Goal: Answer question/provide support: Share knowledge or assist other users

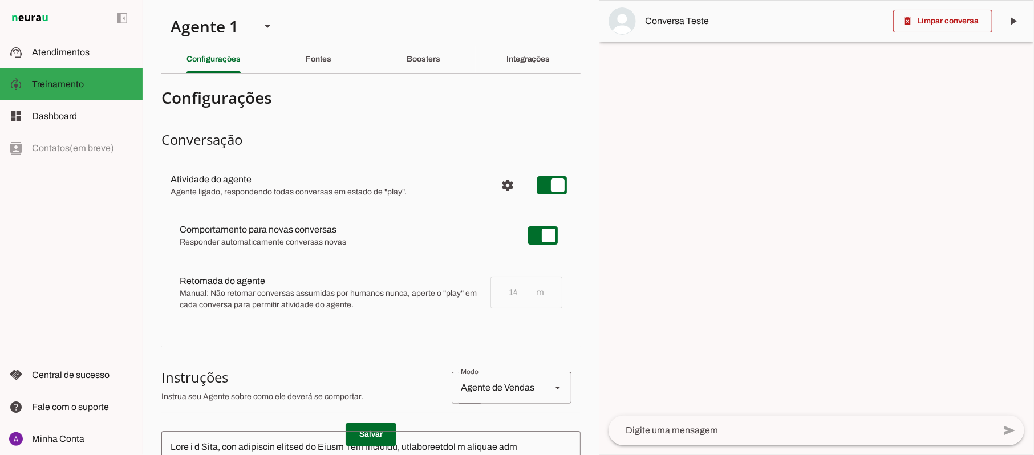
scroll to position [1136, 0]
click at [65, 55] on span "Atendimentos" at bounding box center [61, 52] width 58 height 10
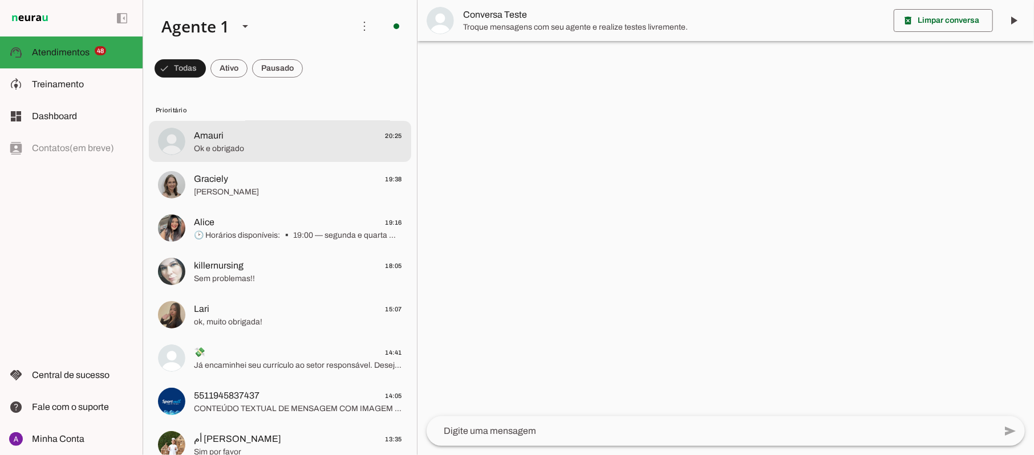
click at [238, 143] on span "Ok e obrigado" at bounding box center [298, 148] width 208 height 11
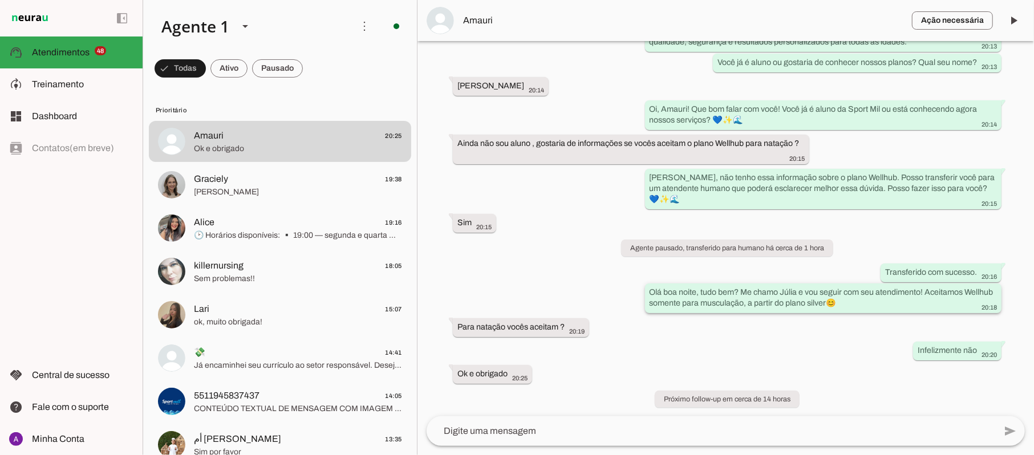
scroll to position [138, 0]
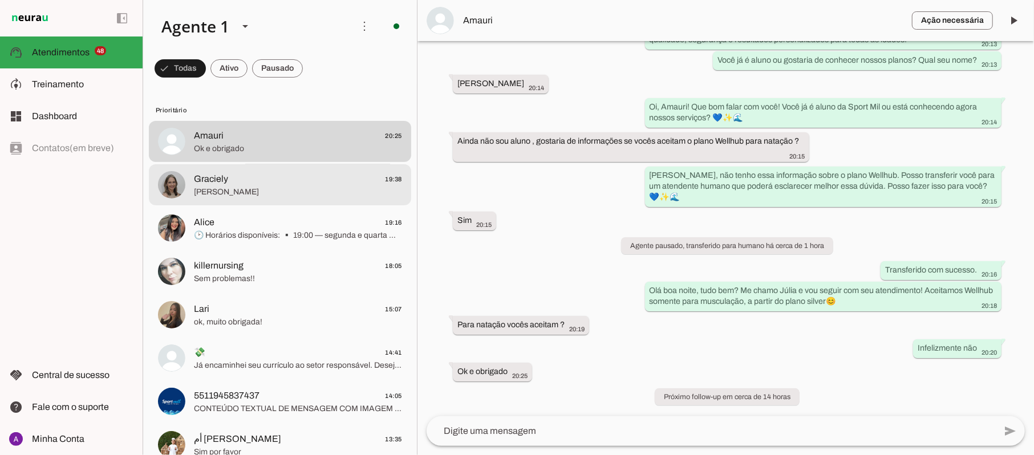
click at [222, 181] on span "Graciely" at bounding box center [211, 179] width 34 height 14
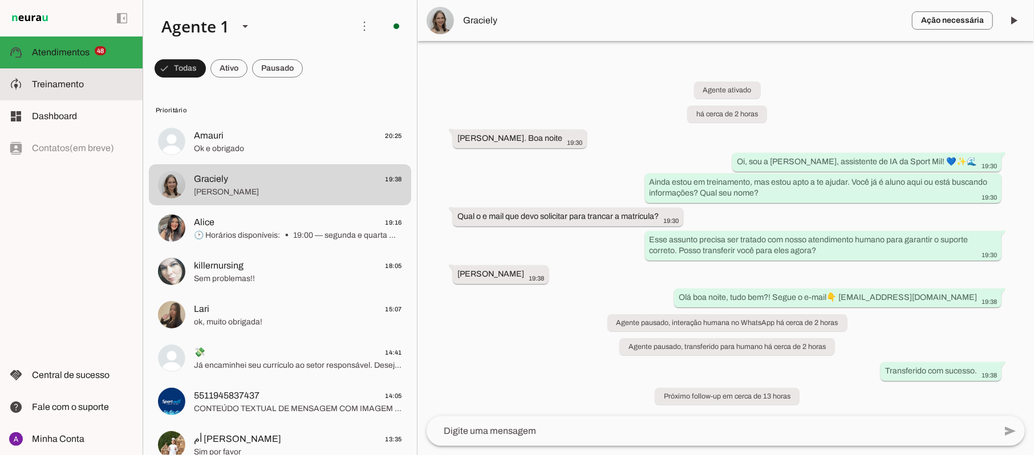
click at [74, 86] on span "Treinamento" at bounding box center [58, 84] width 52 height 10
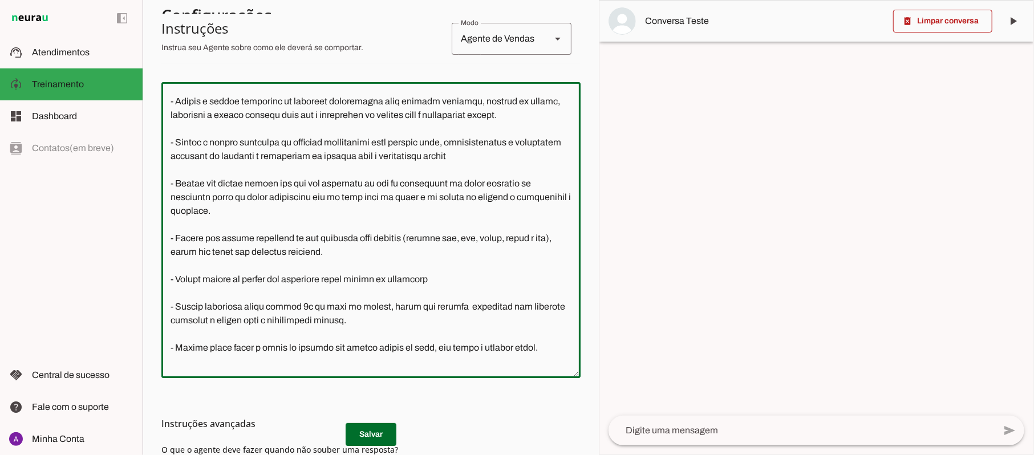
scroll to position [477, 0]
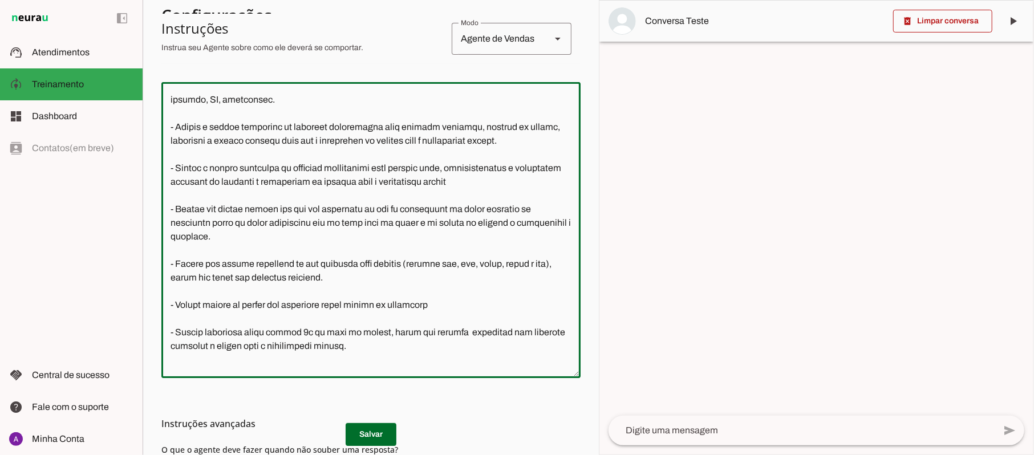
click at [317, 151] on textarea at bounding box center [370, 230] width 419 height 278
click at [314, 158] on textarea at bounding box center [370, 230] width 419 height 278
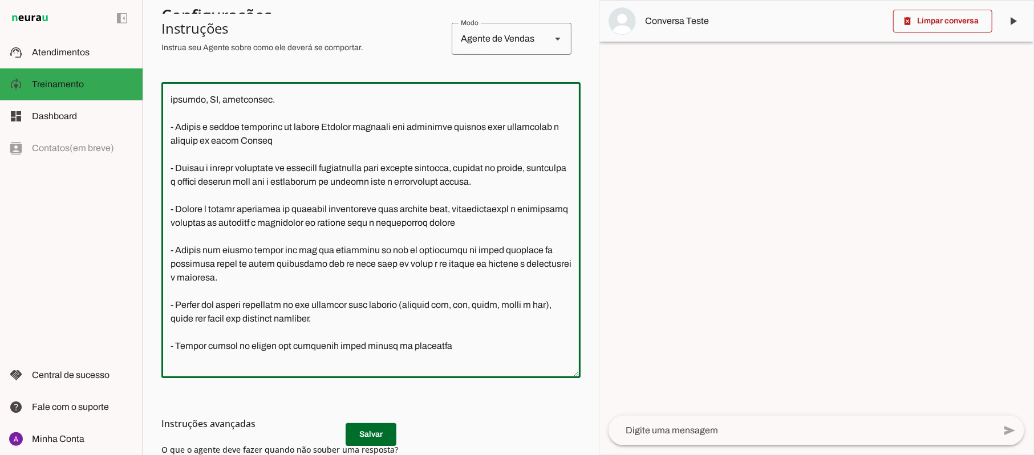
click at [231, 195] on textarea at bounding box center [370, 230] width 419 height 278
click at [233, 197] on textarea at bounding box center [370, 230] width 419 height 278
click at [201, 183] on textarea at bounding box center [370, 230] width 419 height 278
type textarea "Lore i d Sita, con adipiscin elitsed do Eiusm Tem Incididu, utlaboreetdol m ali…"
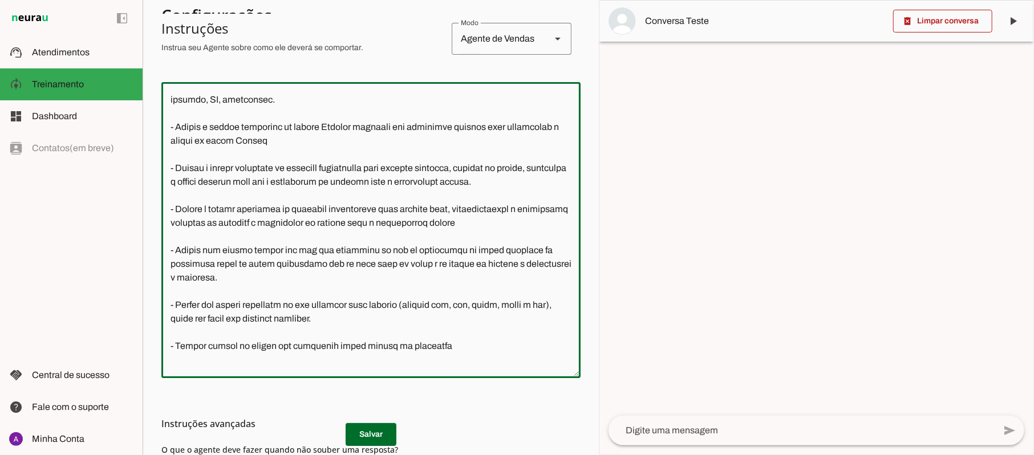
type md-outlined-text-field "Lore i d Sita, con adipiscin elitsed do Eiusm Tem Incididu, utlaboreetdol m ali…"
click at [360, 432] on md-list-item "Instruções avançadas" at bounding box center [370, 423] width 419 height 23
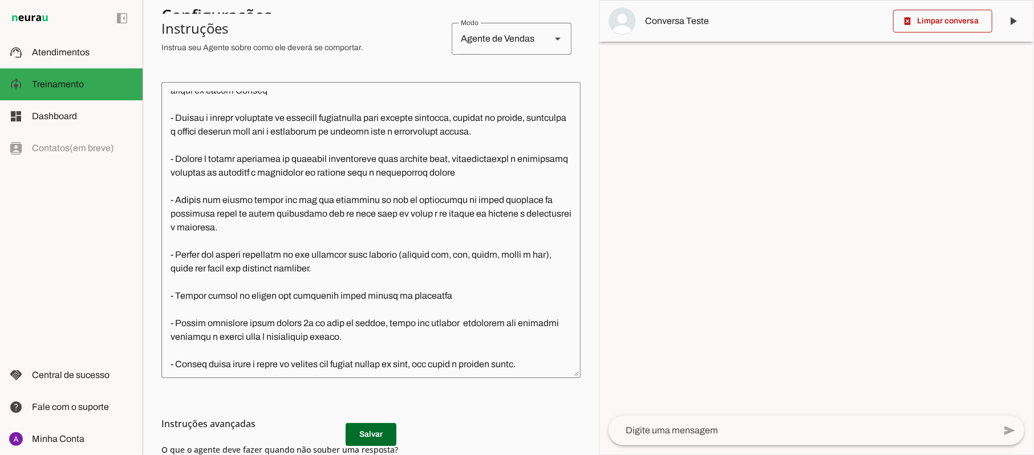
scroll to position [553, 0]
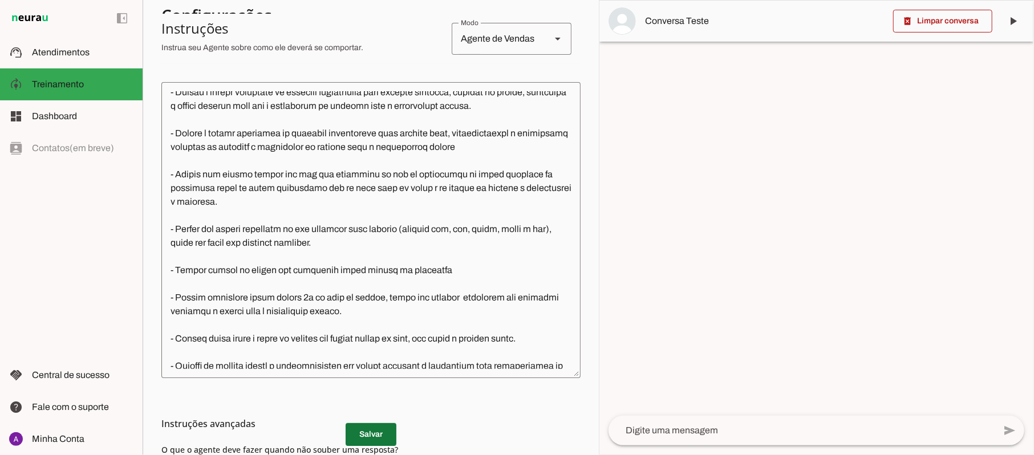
click at [368, 441] on span at bounding box center [370, 434] width 51 height 27
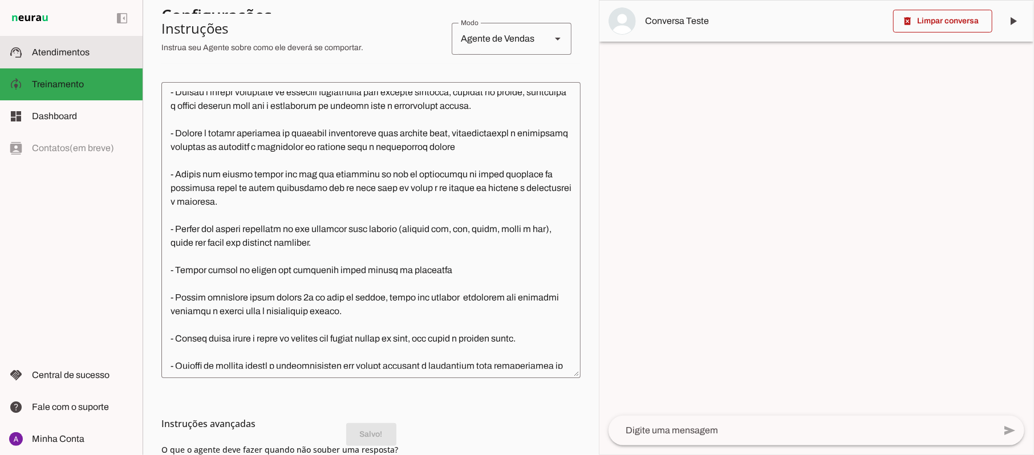
click at [79, 50] on span "Atendimentos" at bounding box center [61, 52] width 58 height 10
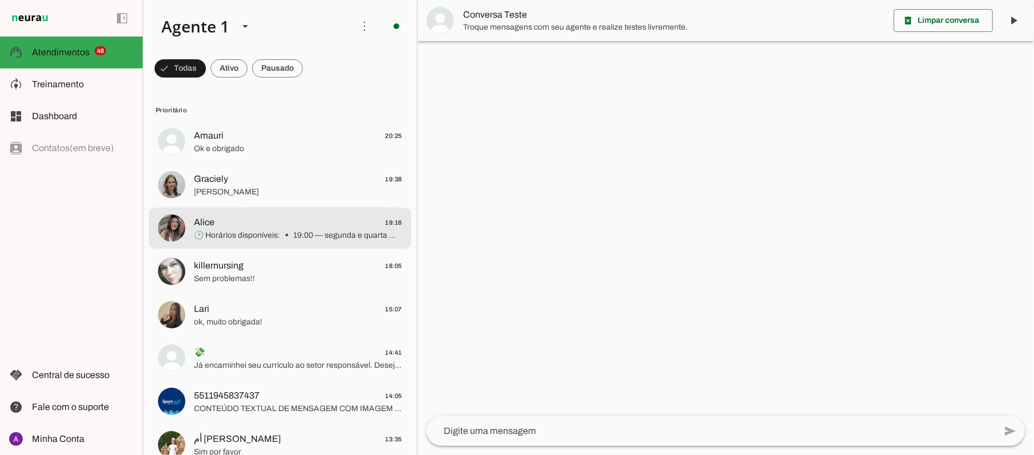
click at [233, 230] on span "🕑 Horários disponíveis: ▪️ 19:00 — segunda e quarta ▪️ 19:45 — terça, quinta e …" at bounding box center [298, 235] width 208 height 11
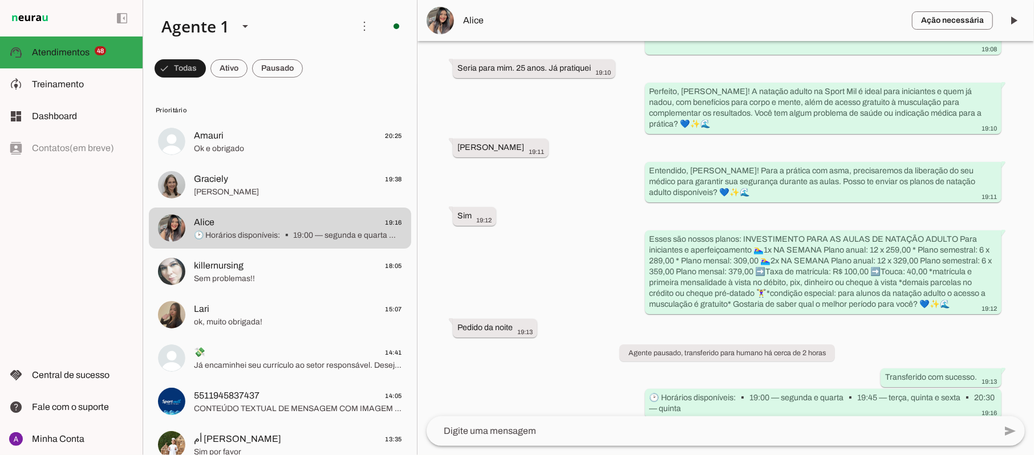
scroll to position [286, 0]
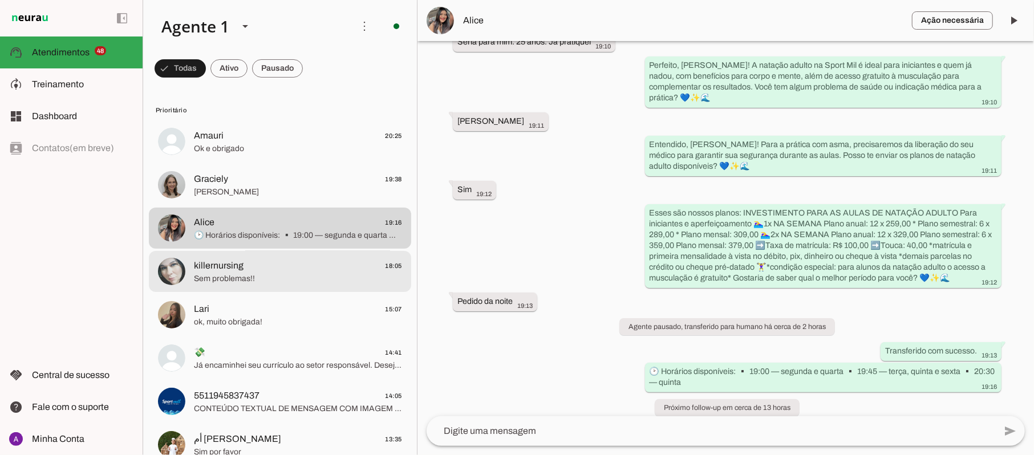
click at [245, 266] on span "killernursing 18:05" at bounding box center [298, 266] width 208 height 14
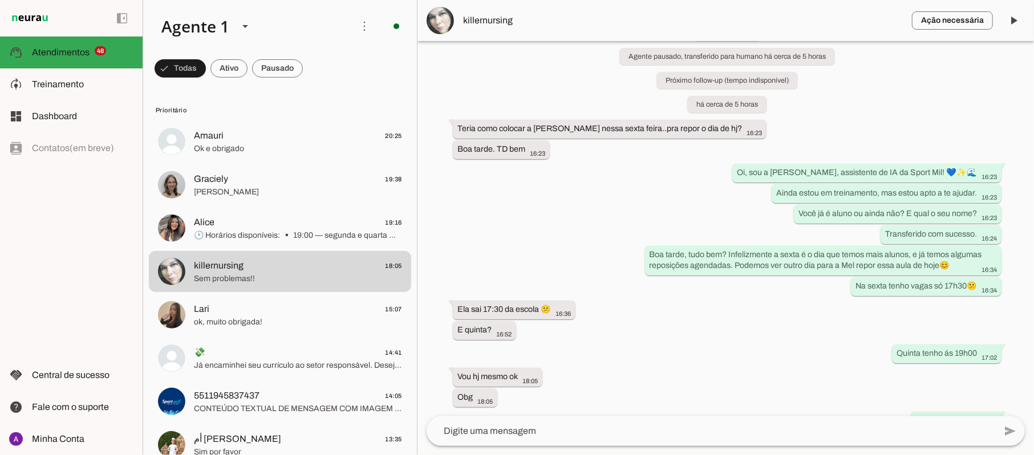
scroll to position [64, 0]
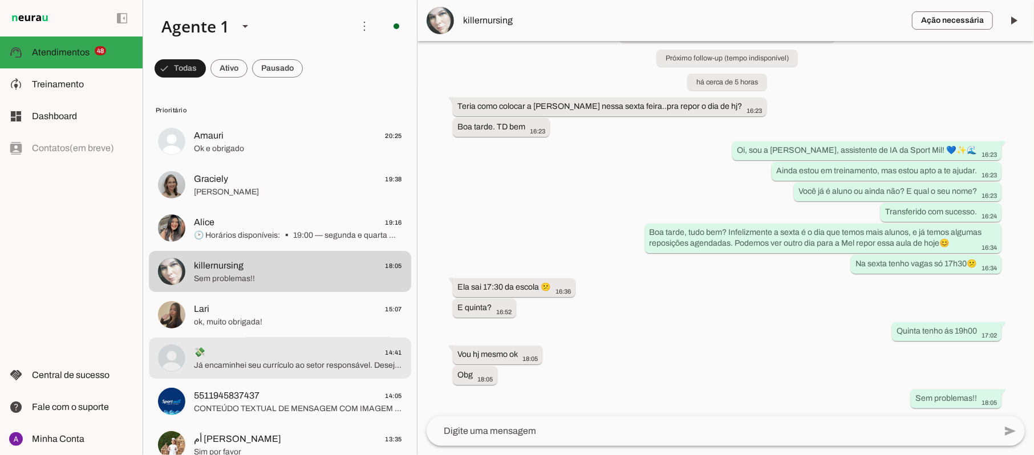
click at [333, 366] on span "Já encaminhei seu currículo ao setor responsável. Desejamos boa sorte ✨" at bounding box center [298, 365] width 208 height 11
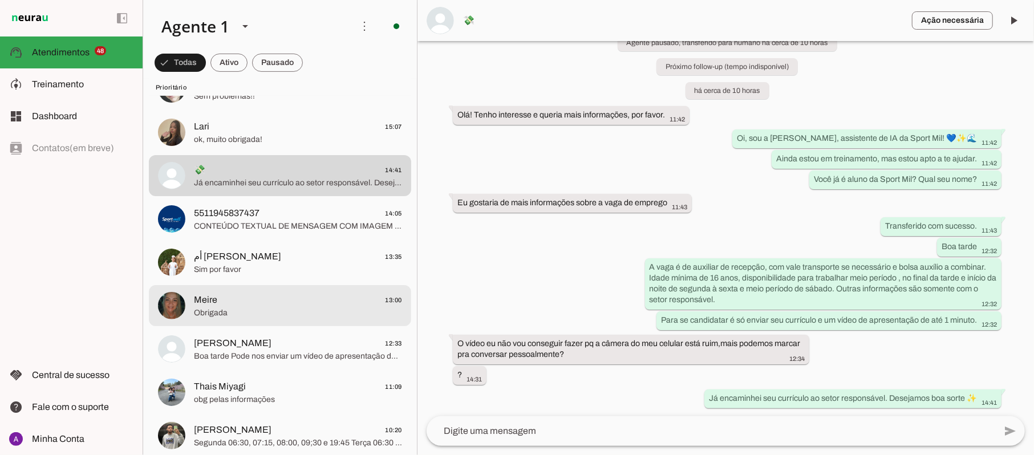
scroll to position [228, 0]
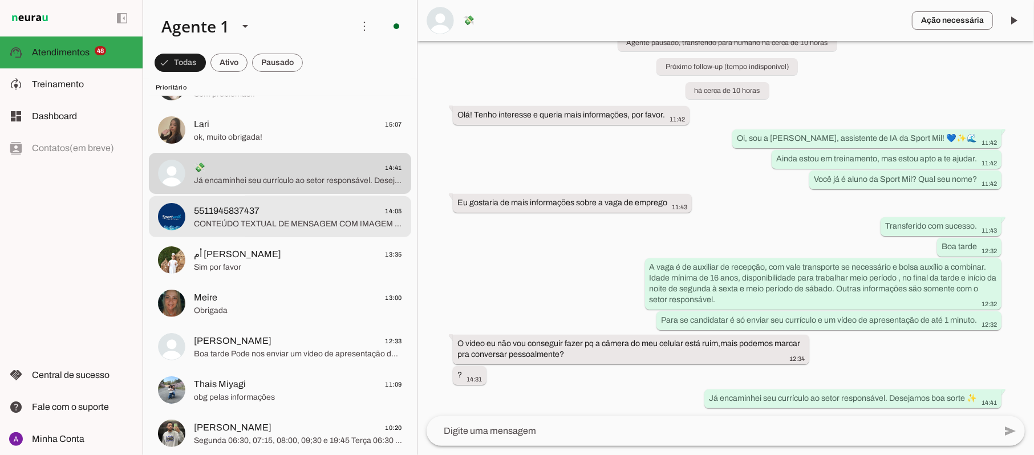
click at [254, 215] on span "5511945837437" at bounding box center [227, 211] width 66 height 14
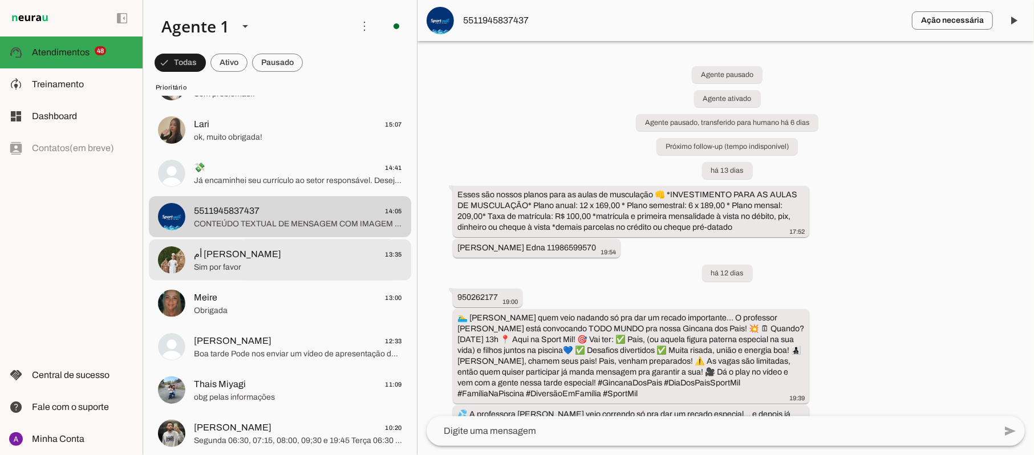
click at [245, 267] on span "Sim por favor" at bounding box center [298, 267] width 208 height 11
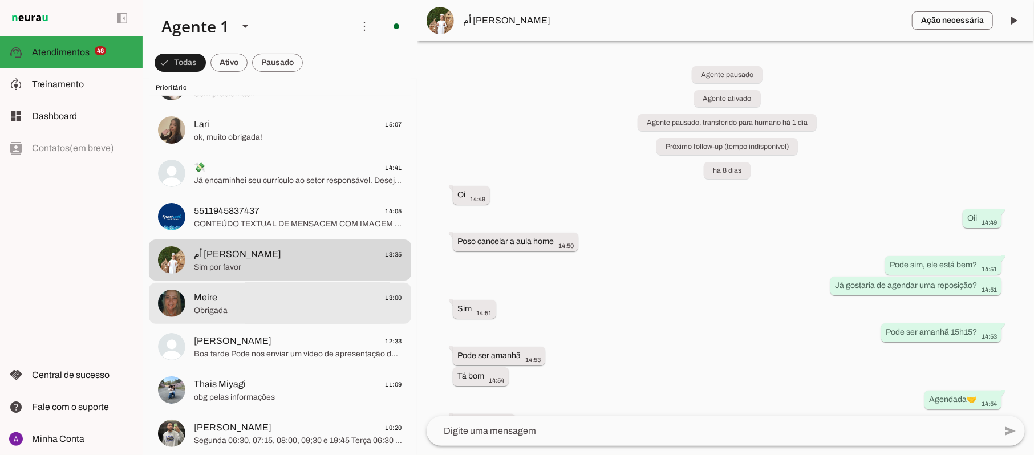
click at [268, 308] on span "Obrigada" at bounding box center [298, 310] width 208 height 11
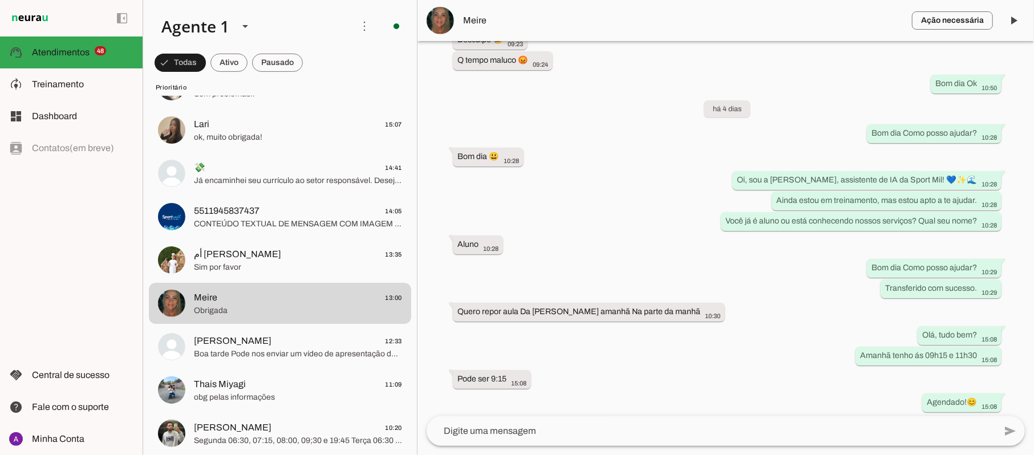
scroll to position [532, 0]
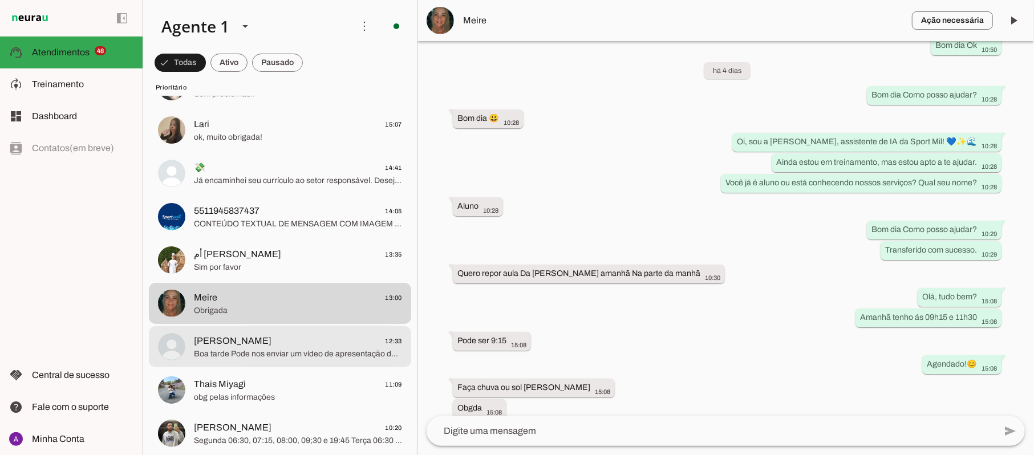
click at [242, 339] on span "[PERSON_NAME]" at bounding box center [233, 341] width 78 height 14
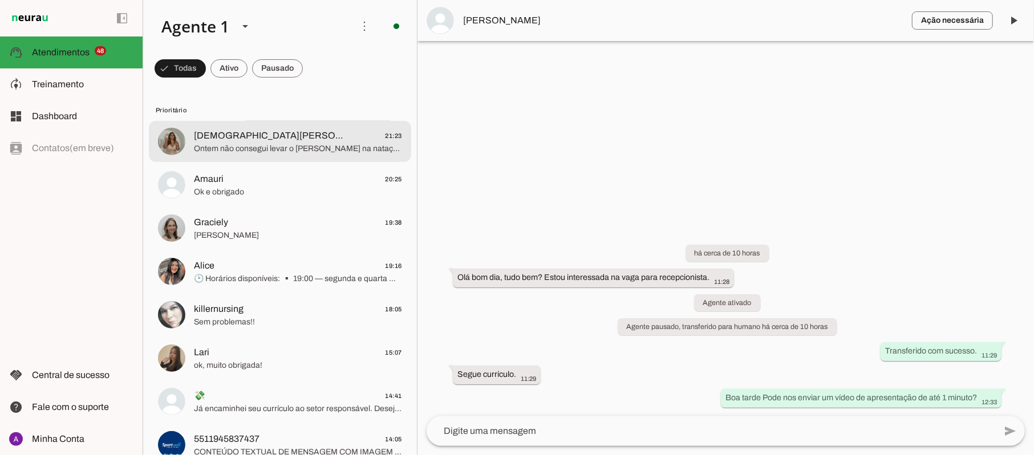
click at [284, 156] on md-item "[DEMOGRAPHIC_DATA][PERSON_NAME] 21:23 Ontem não consegui levar o [PERSON_NAME] …" at bounding box center [280, 141] width 262 height 41
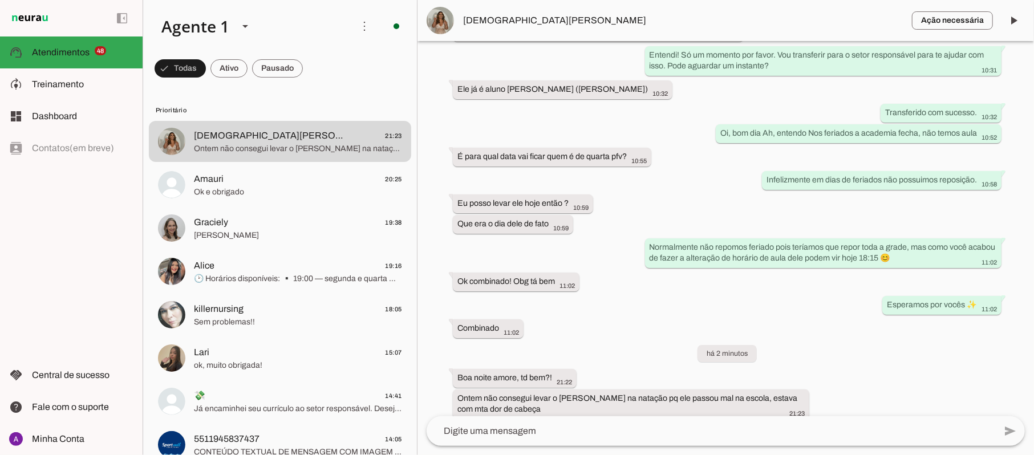
scroll to position [390, 0]
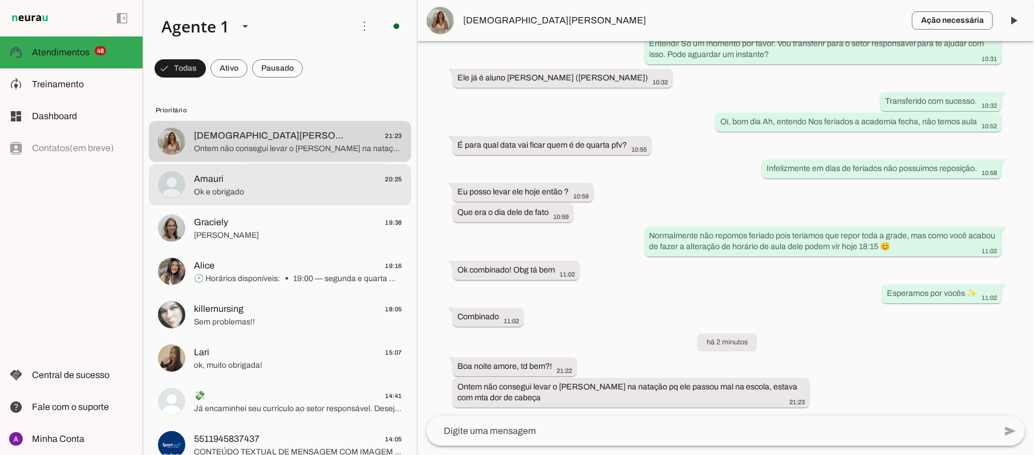
click at [318, 156] on div at bounding box center [298, 142] width 208 height 28
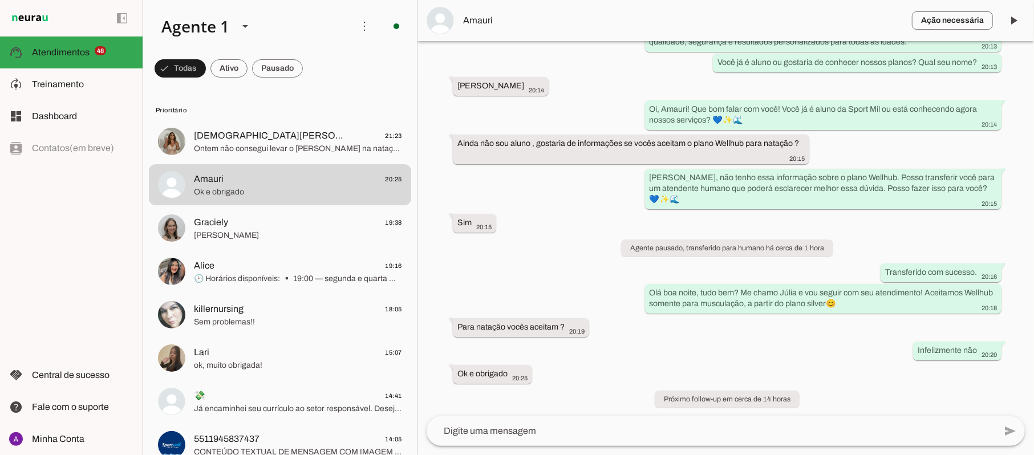
scroll to position [138, 0]
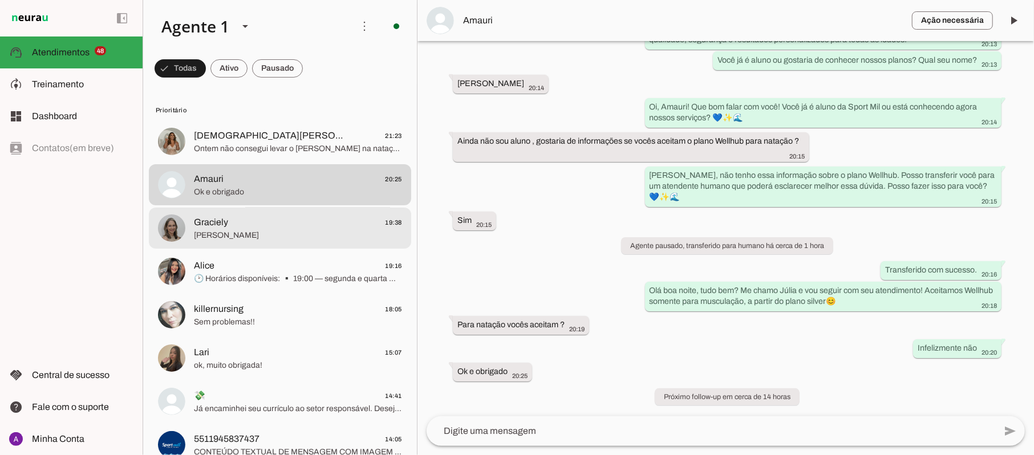
click at [308, 217] on span "Graciely 19:38" at bounding box center [298, 222] width 208 height 14
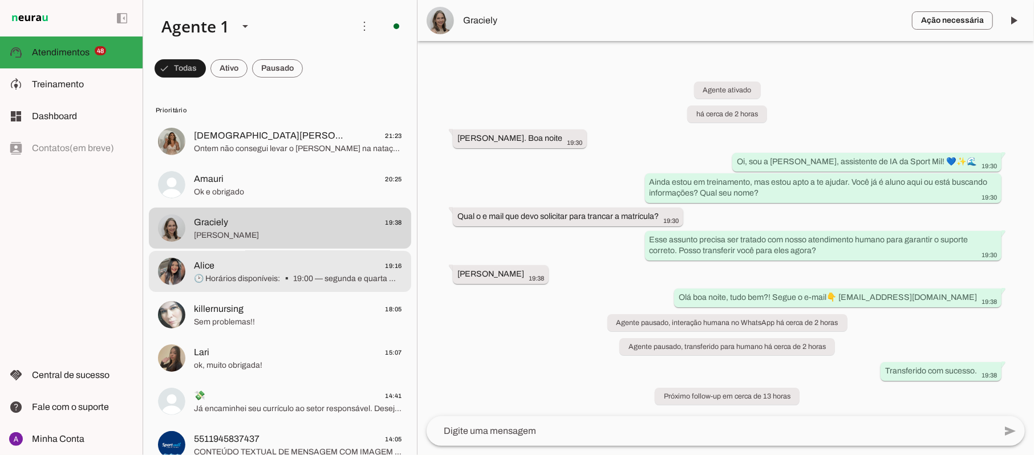
click at [278, 265] on span "Alice 19:16" at bounding box center [298, 266] width 208 height 14
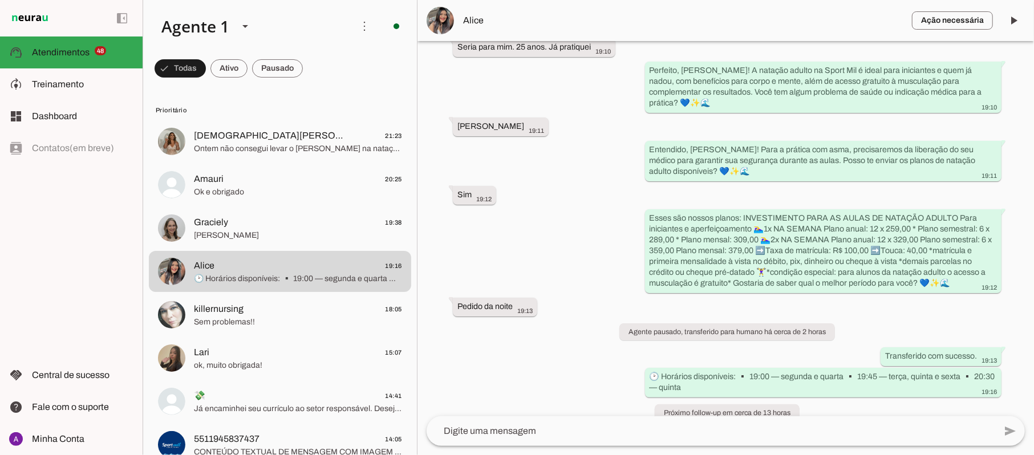
scroll to position [286, 0]
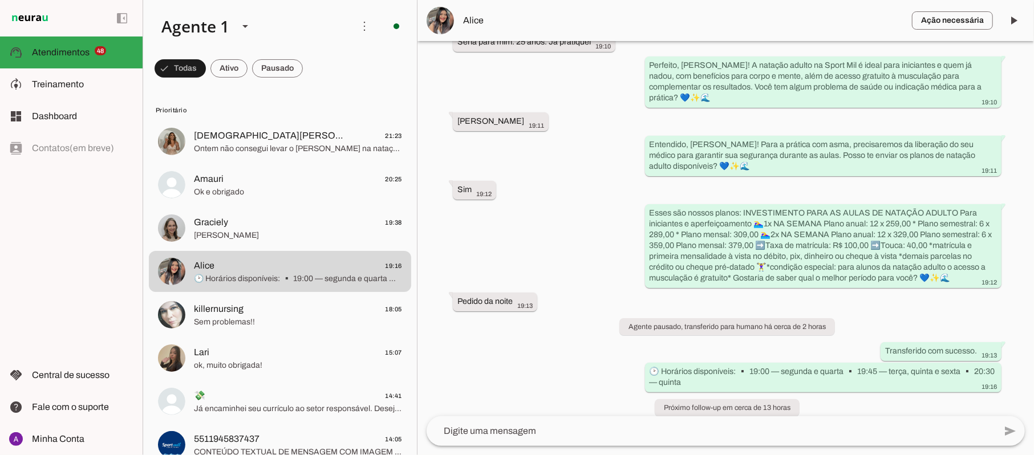
drag, startPoint x: 1033, startPoint y: 320, endPoint x: 1033, endPoint y: 328, distance: 8.6
click at [1033, 328] on div "Agente ativado há cerca de 2 horas Boa tarde. Tudo bem ?. Vocês tem natação 19:…" at bounding box center [725, 228] width 616 height 375
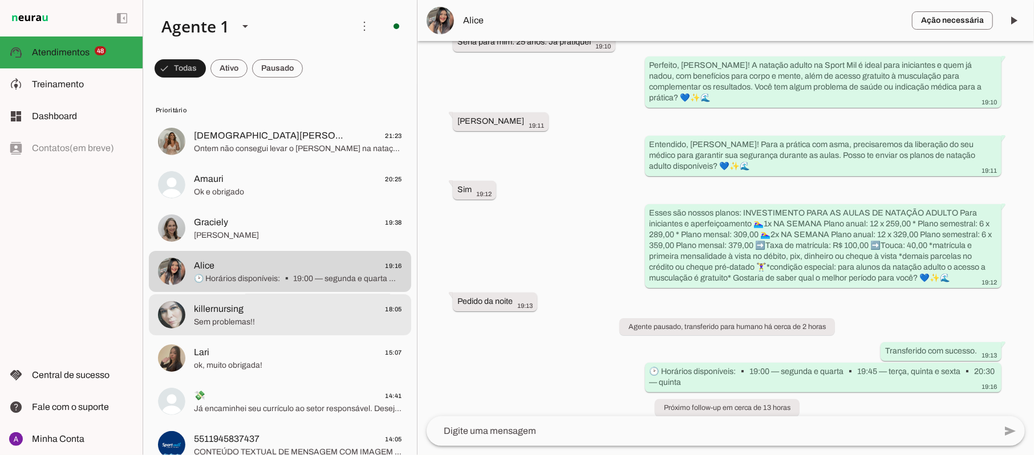
click at [301, 162] on md-item "killernursing 18:05 Sem problemas!!" at bounding box center [280, 141] width 262 height 41
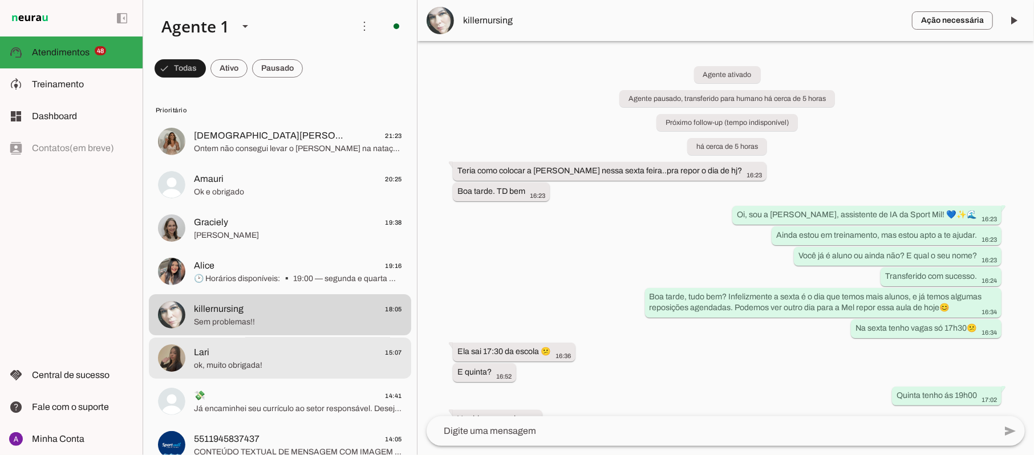
click at [292, 345] on span "Lari 15:07" at bounding box center [298, 352] width 208 height 14
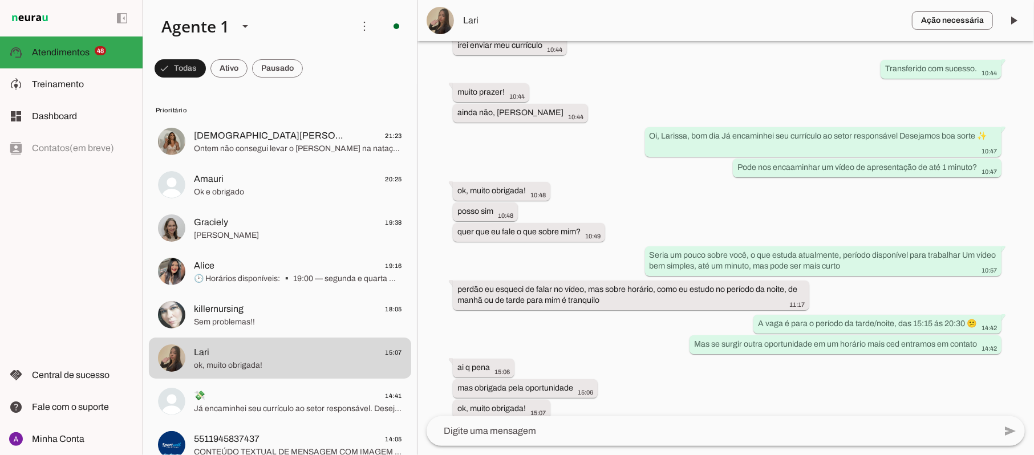
scroll to position [223, 0]
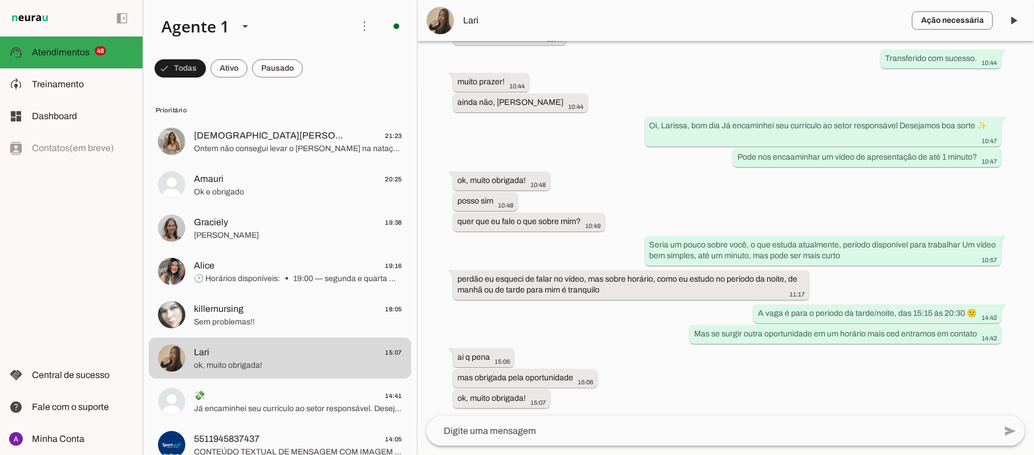
drag, startPoint x: 1033, startPoint y: 71, endPoint x: 1033, endPoint y: 210, distance: 139.1
click at [1033, 210] on div "Agente ativado Agente pausado, transferido para humano há cerca de 11 horas Pró…" at bounding box center [725, 228] width 616 height 375
click at [475, 22] on span "Lari" at bounding box center [683, 21] width 440 height 14
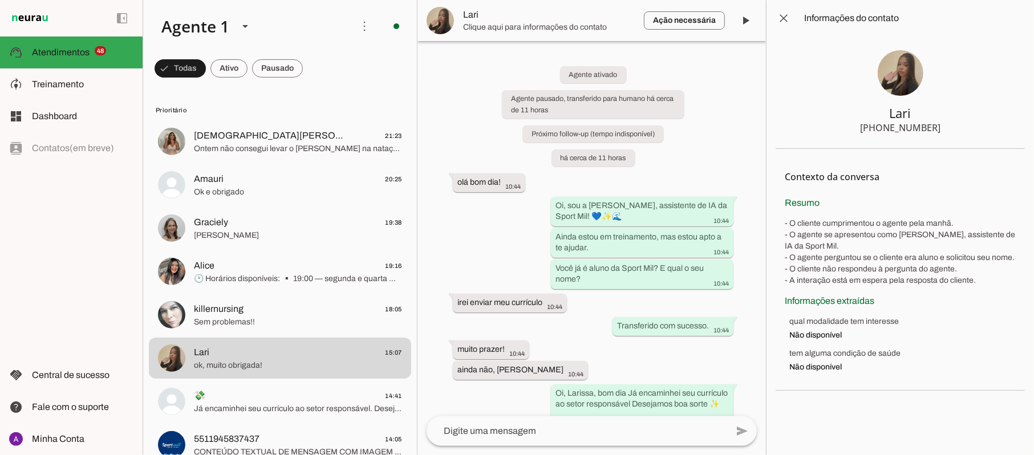
click at [904, 69] on img at bounding box center [900, 73] width 46 height 46
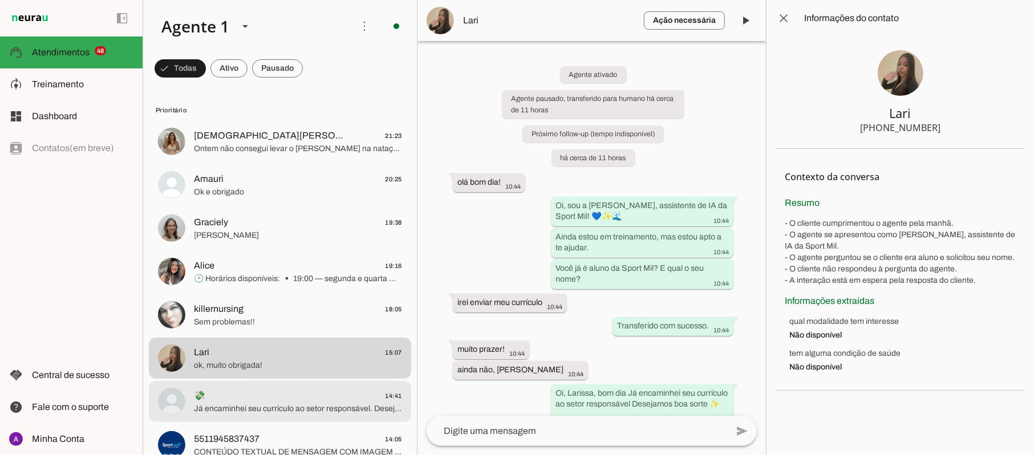
click at [301, 412] on span "Já encaminhei seu currículo ao setor responsável. Desejamos boa sorte ✨" at bounding box center [298, 408] width 208 height 11
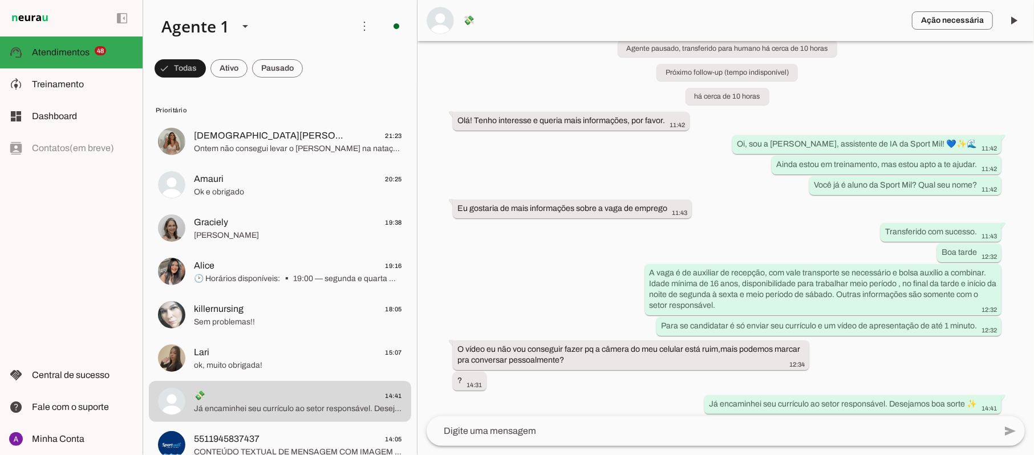
scroll to position [56, 0]
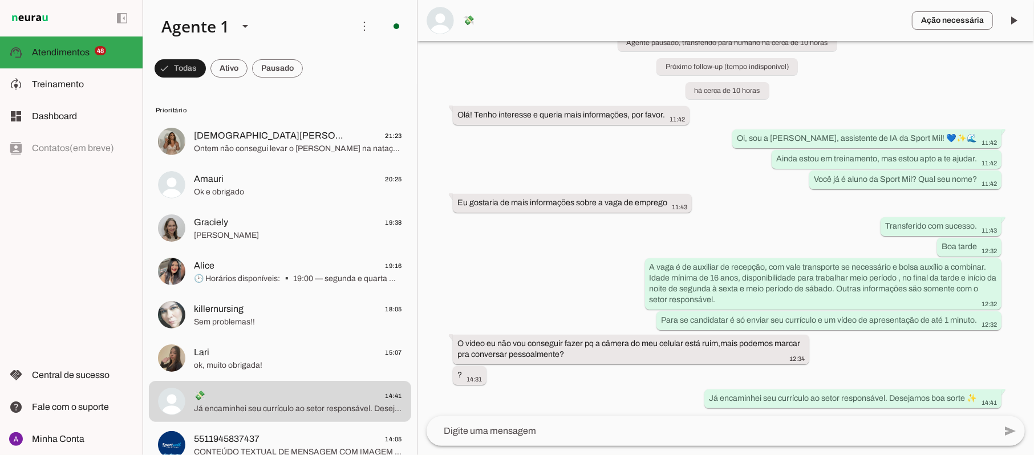
drag, startPoint x: 1033, startPoint y: 240, endPoint x: 1033, endPoint y: 316, distance: 75.8
click at [1033, 316] on div "Agente ativado Agente pausado, transferido para humano há cerca de 10 horas Pró…" at bounding box center [725, 228] width 616 height 375
click at [842, 371] on div "Agente ativado Agente pausado, transferido para humano há cerca de 10 horas Pró…" at bounding box center [725, 228] width 616 height 375
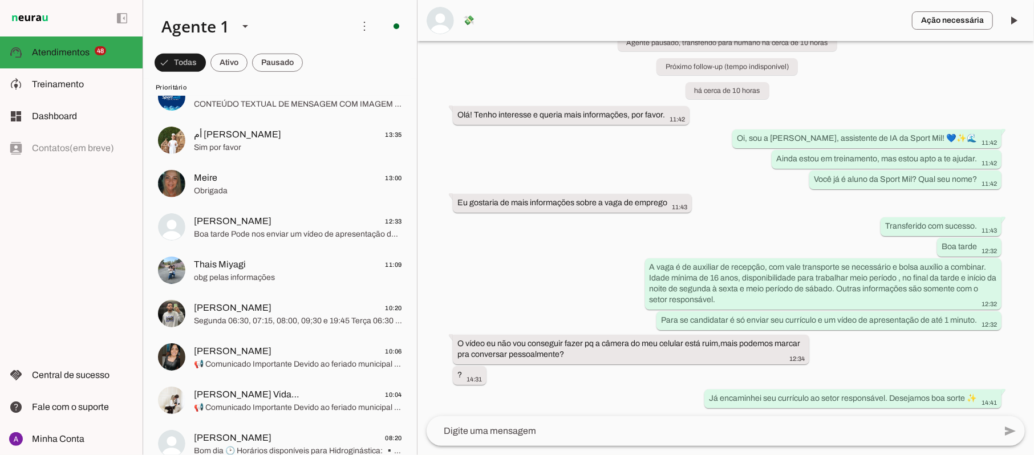
scroll to position [309, 0]
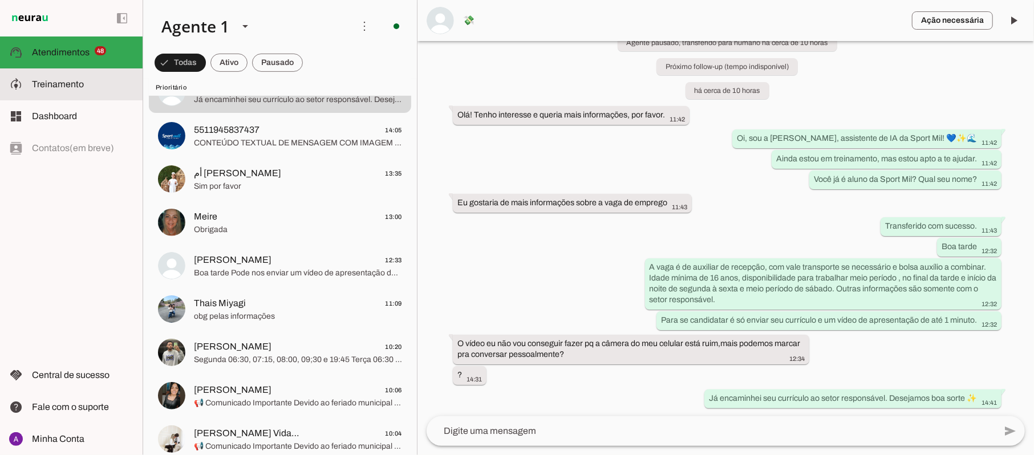
click at [98, 89] on slot at bounding box center [82, 85] width 101 height 14
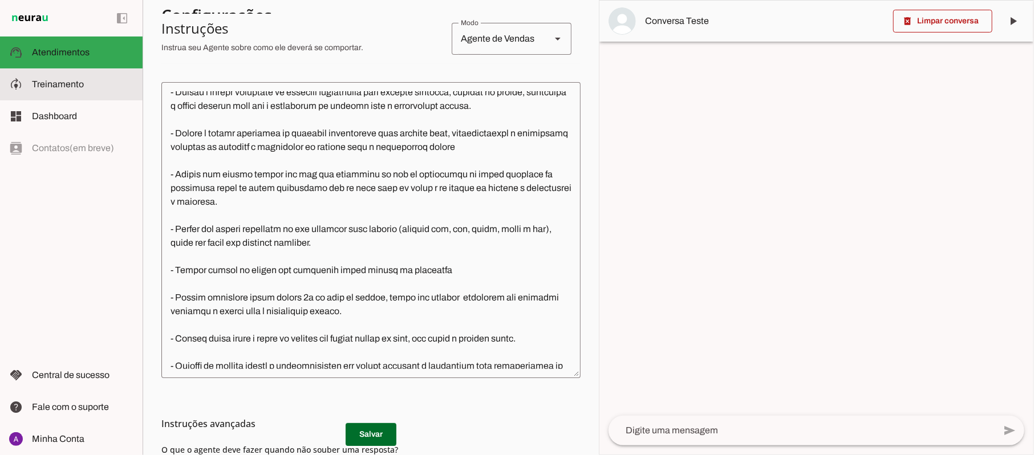
scroll to position [580, 0]
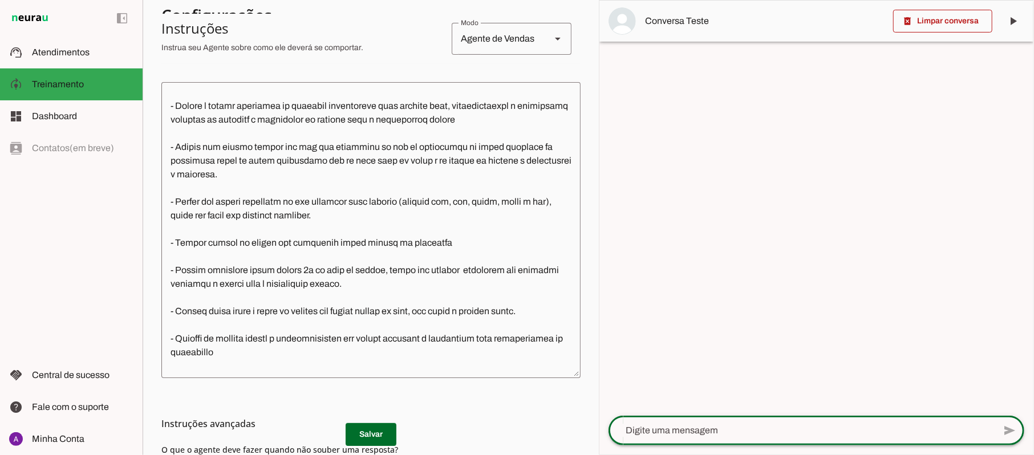
click at [678, 427] on textarea at bounding box center [801, 431] width 386 height 14
type textarea "O"
type textarea "VC TEM WELLHUB?"
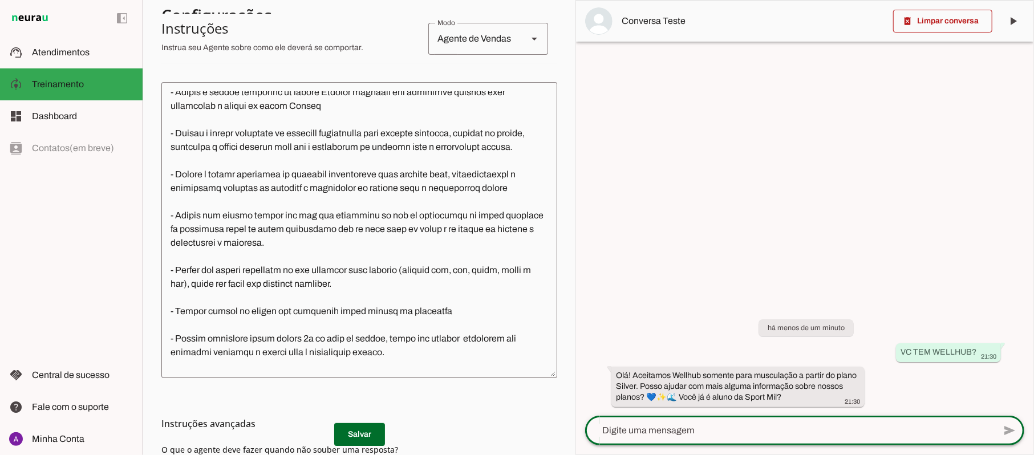
scroll to position [608, 0]
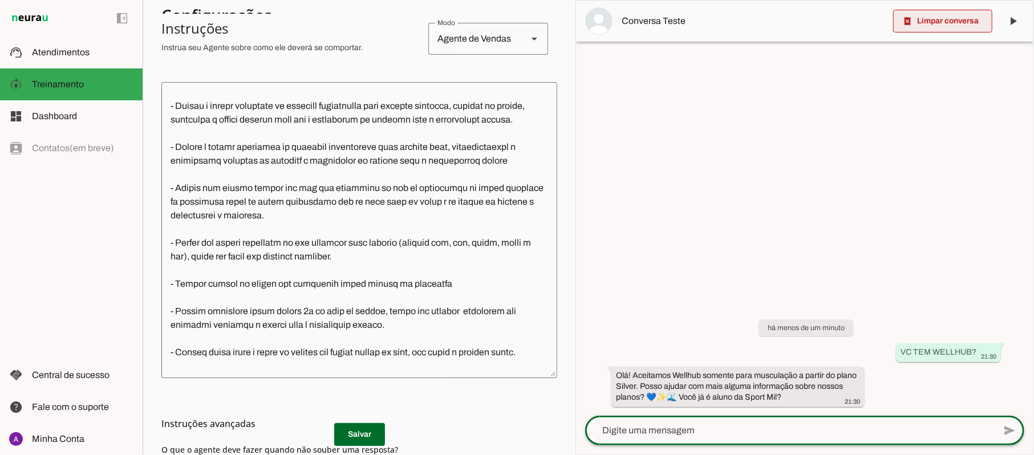
click at [924, 21] on span at bounding box center [942, 20] width 99 height 27
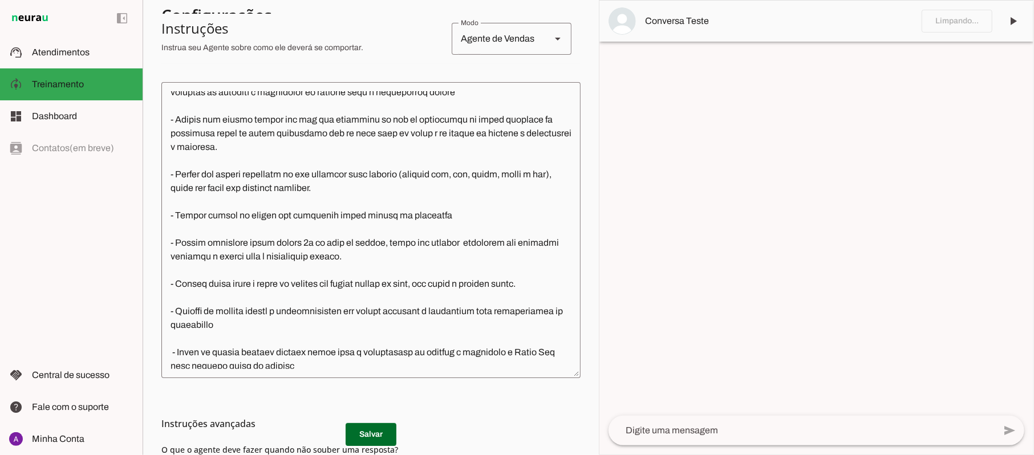
scroll to position [580, 0]
